Goal: Find specific page/section: Find specific page/section

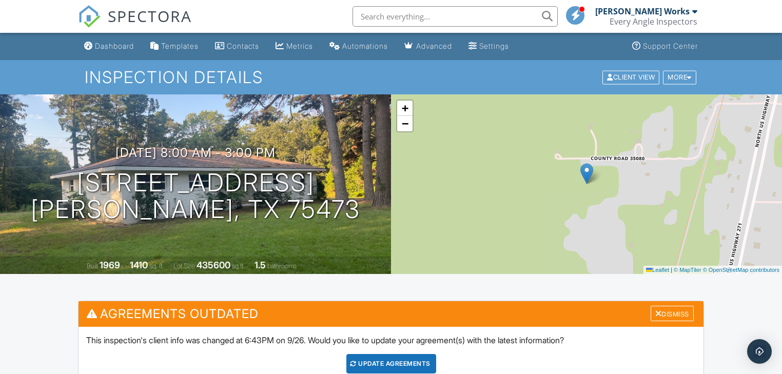
click at [386, 15] on input "text" at bounding box center [454, 16] width 205 height 21
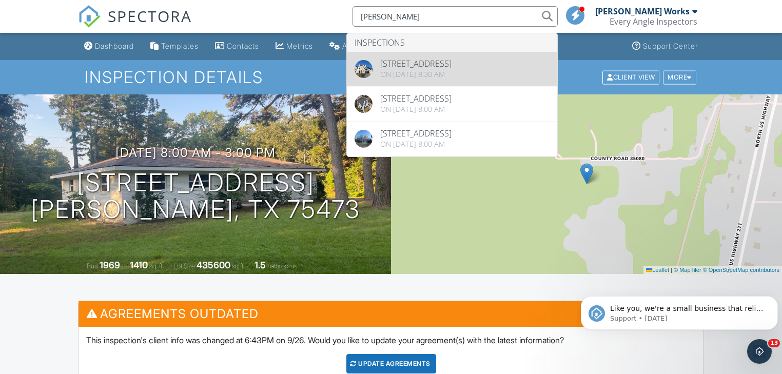
type input "[PERSON_NAME]"
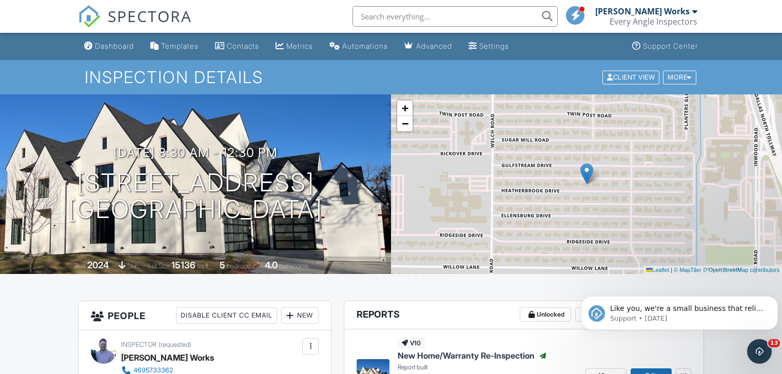
click at [401, 16] on input "text" at bounding box center [454, 16] width 205 height 21
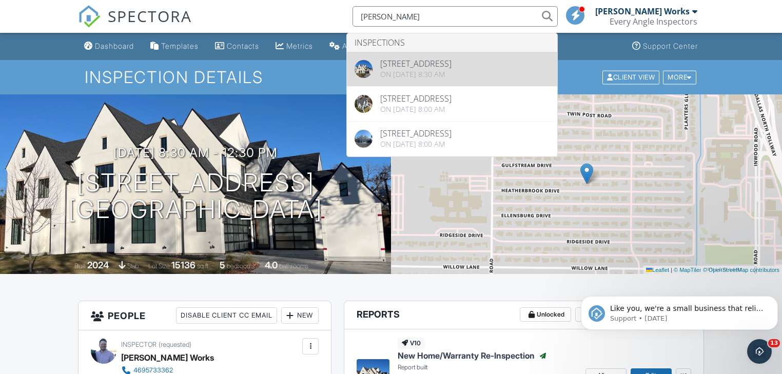
type input "[PERSON_NAME]"
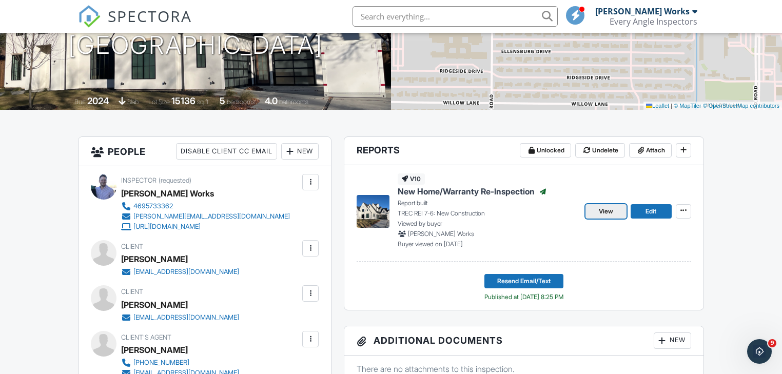
click at [608, 208] on span "View" at bounding box center [606, 211] width 14 height 10
